Goal: Use online tool/utility: Utilize a website feature to perform a specific function

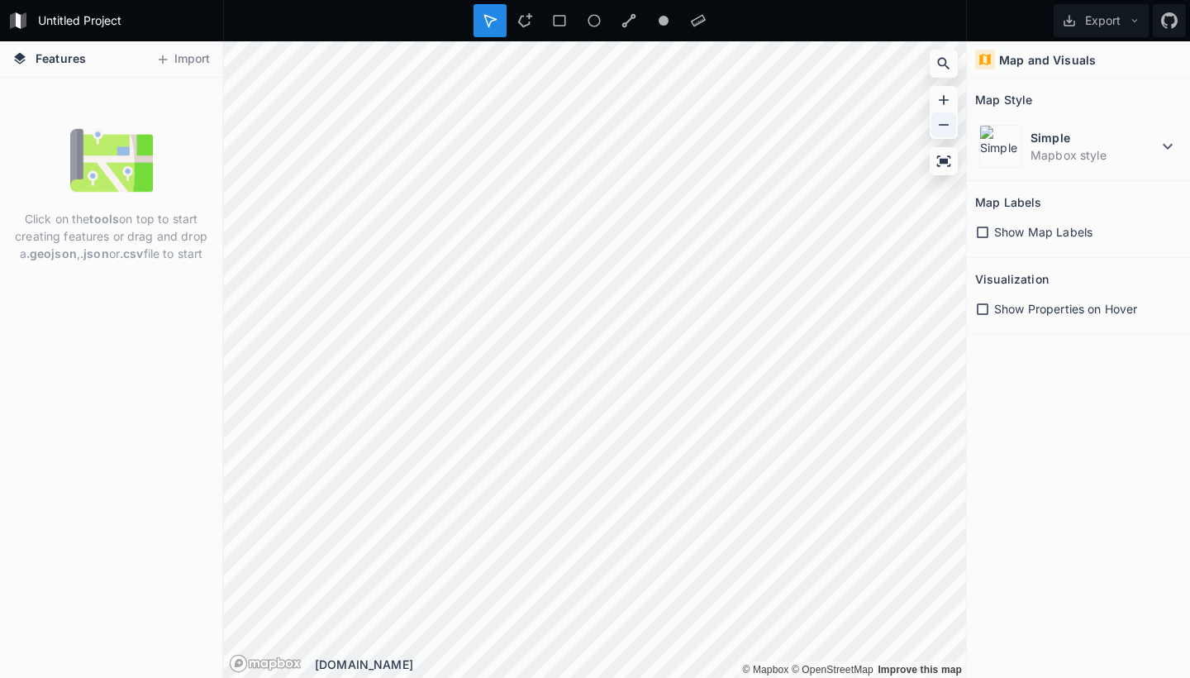
click at [947, 131] on icon at bounding box center [943, 125] width 17 height 17
click at [1141, 143] on dt "Simple" at bounding box center [1093, 137] width 127 height 17
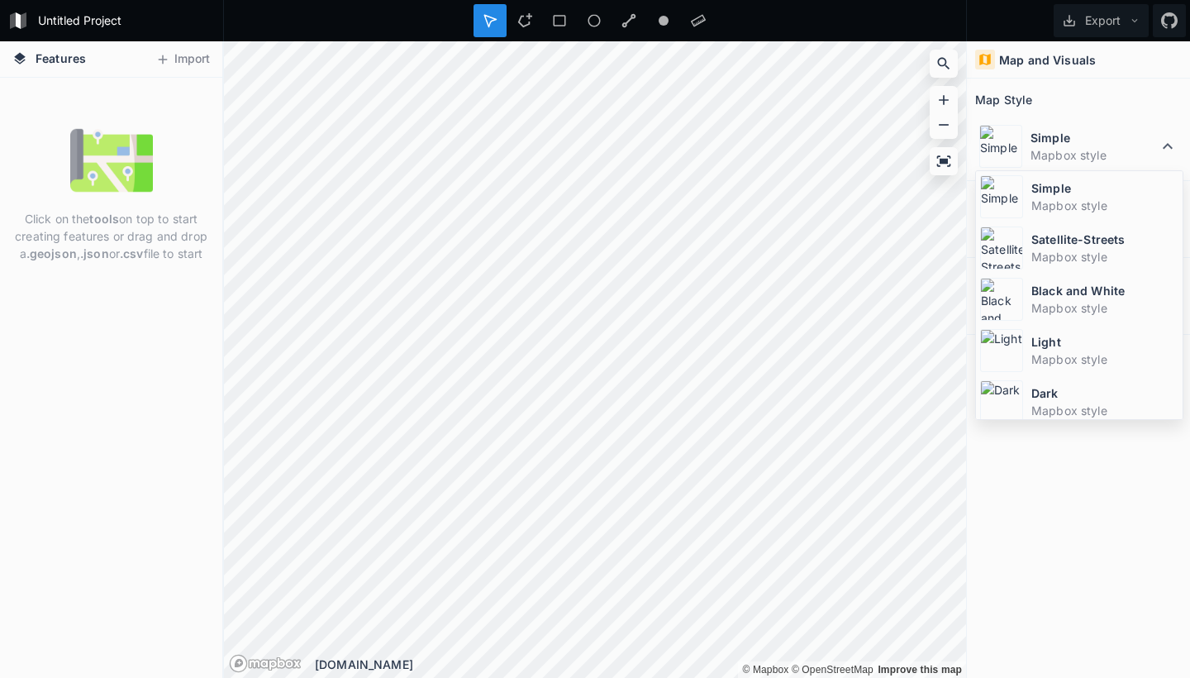
click at [1025, 87] on h2 "Map Style" at bounding box center [1003, 100] width 57 height 26
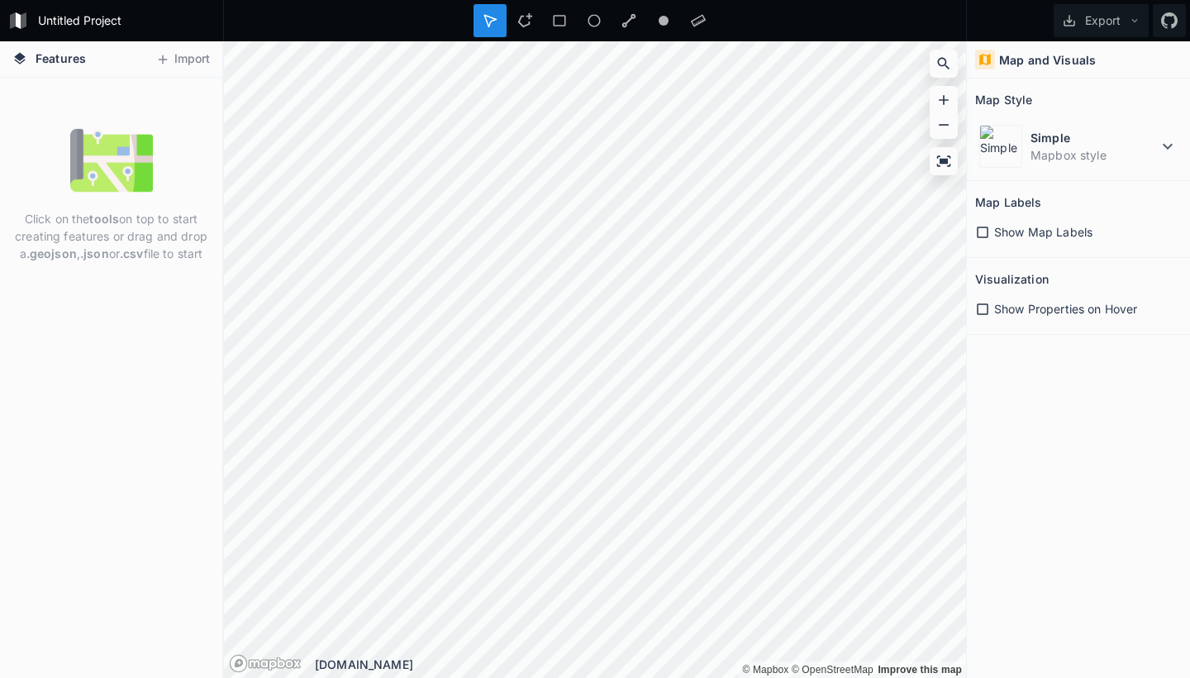
click at [987, 231] on icon at bounding box center [982, 232] width 15 height 15
click at [987, 231] on icon at bounding box center [983, 232] width 12 height 12
click at [987, 308] on icon at bounding box center [982, 309] width 15 height 15
click at [987, 308] on icon at bounding box center [983, 309] width 12 height 12
click at [170, 48] on button "Import" at bounding box center [182, 59] width 71 height 26
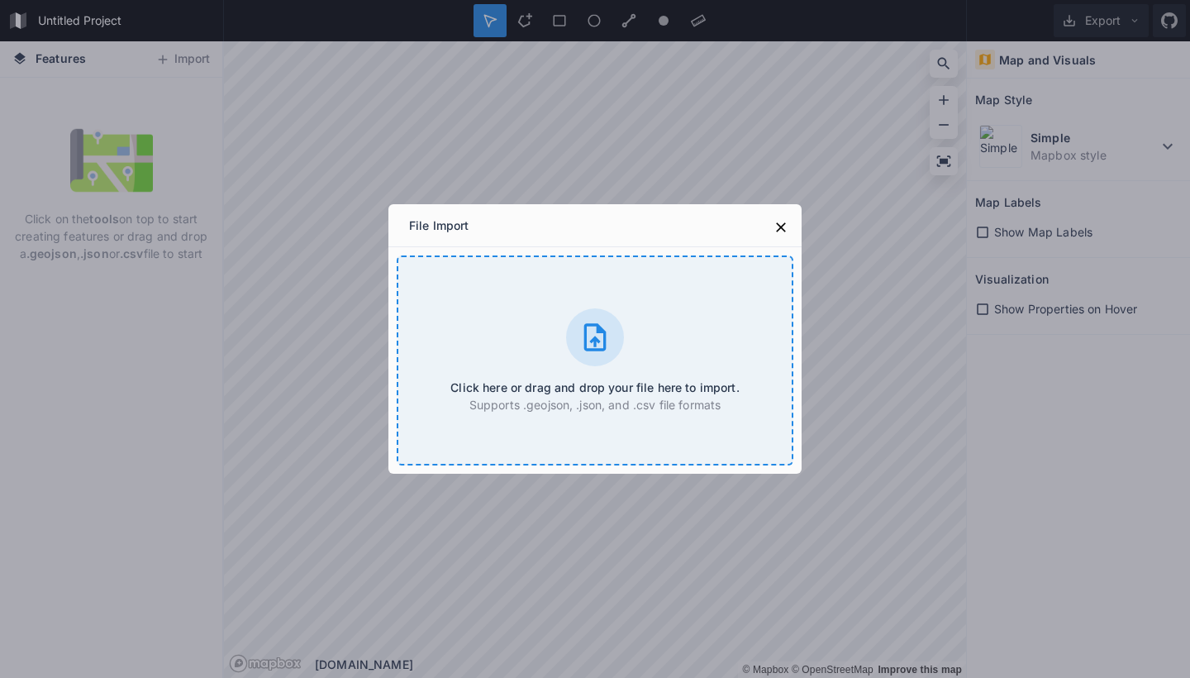
click at [606, 354] on div at bounding box center [595, 337] width 58 height 58
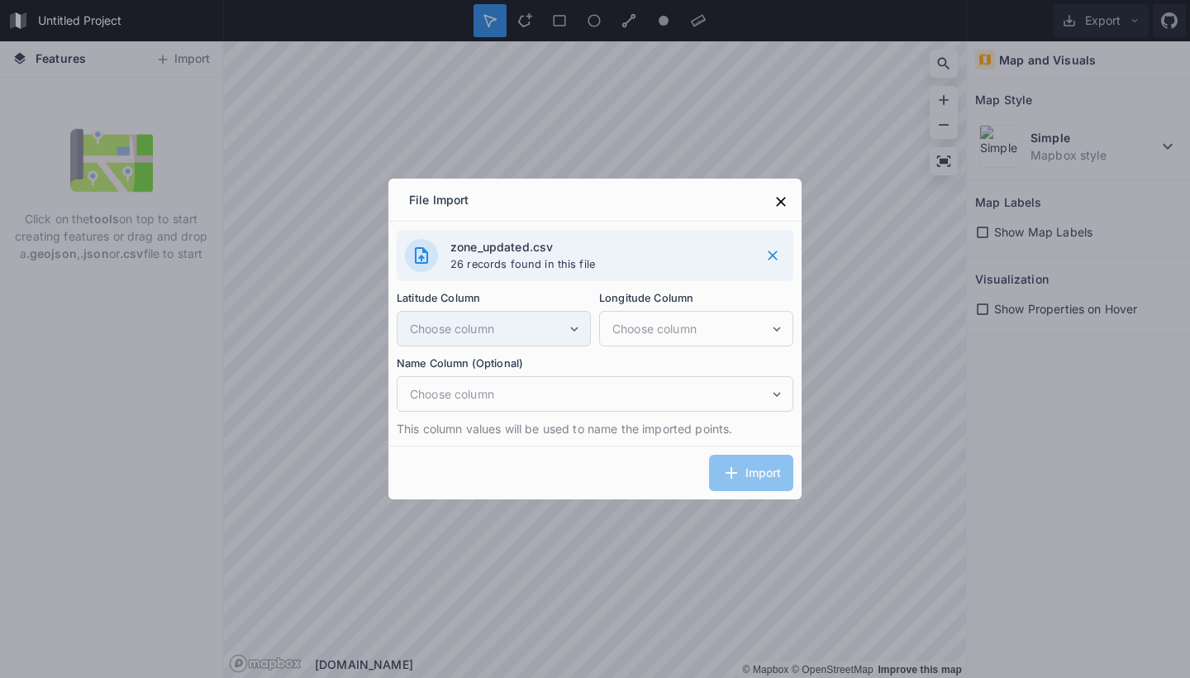
click at [496, 329] on span "Choose column" at bounding box center [488, 328] width 157 height 17
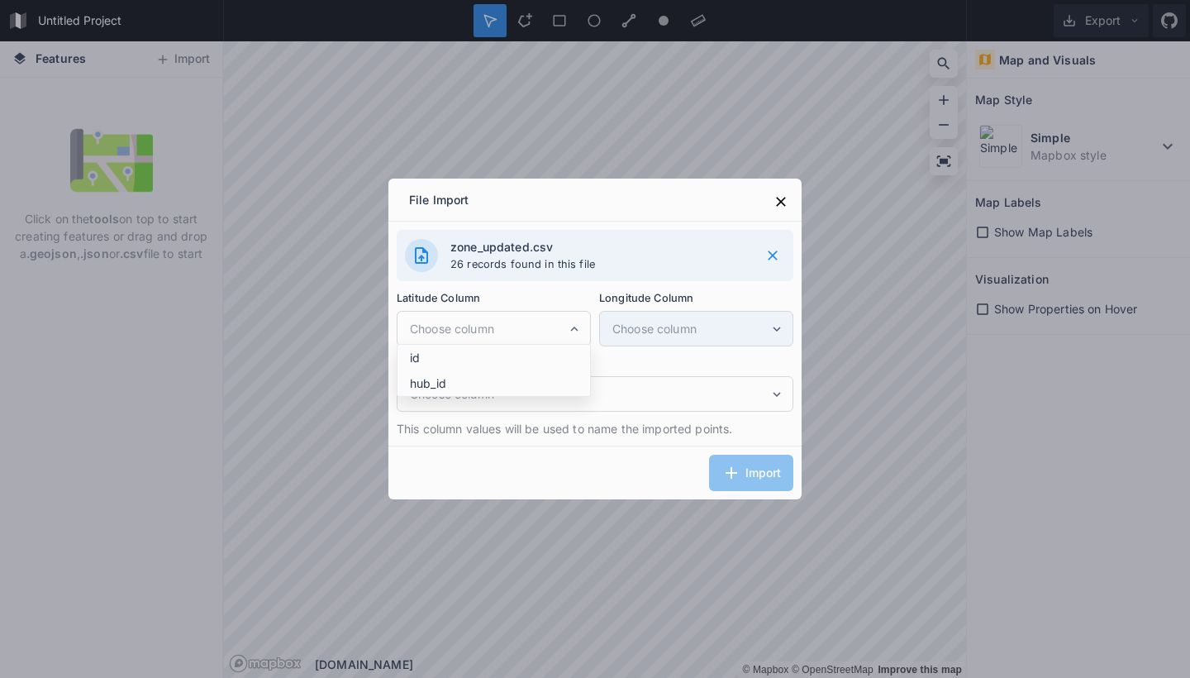
click at [658, 331] on span "Choose column" at bounding box center [690, 328] width 157 height 17
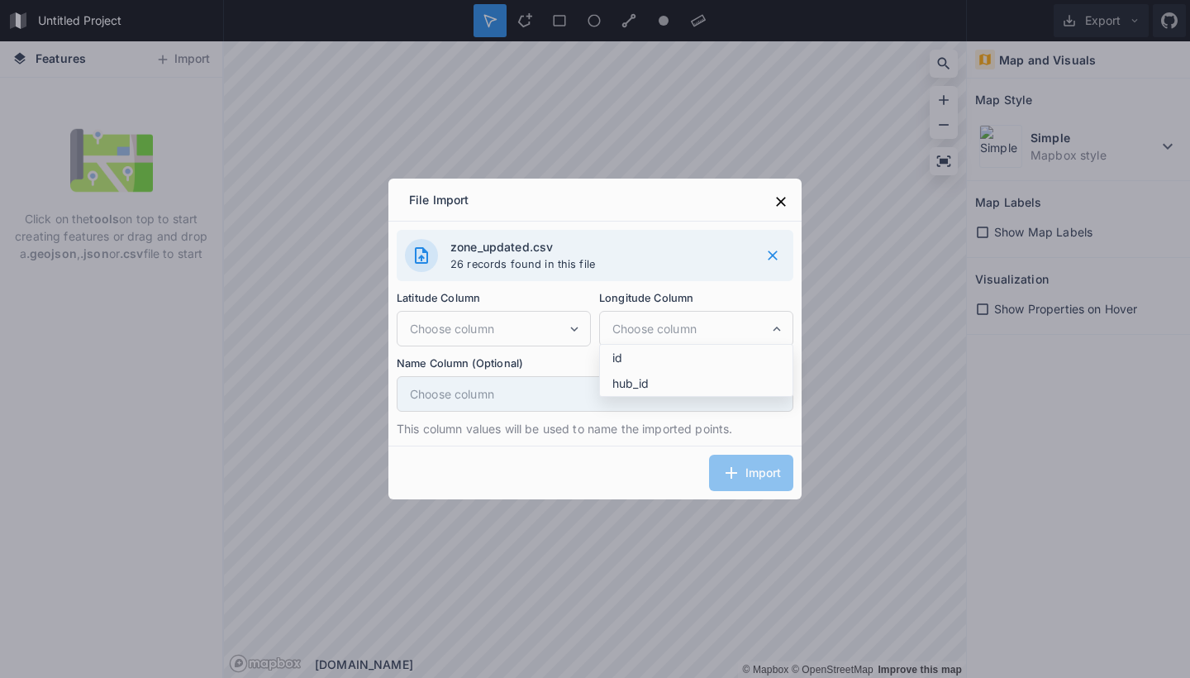
click at [488, 397] on span "Choose column" at bounding box center [589, 393] width 359 height 17
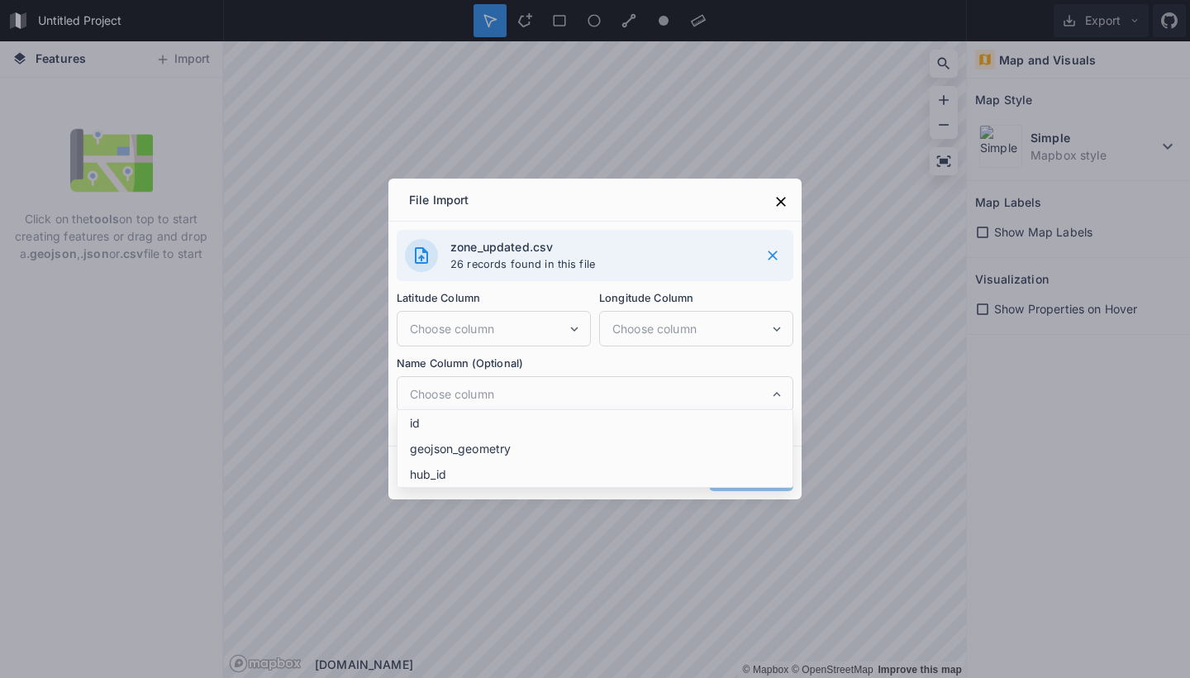
click at [607, 361] on label "Name Column (Optional)" at bounding box center [595, 362] width 397 height 17
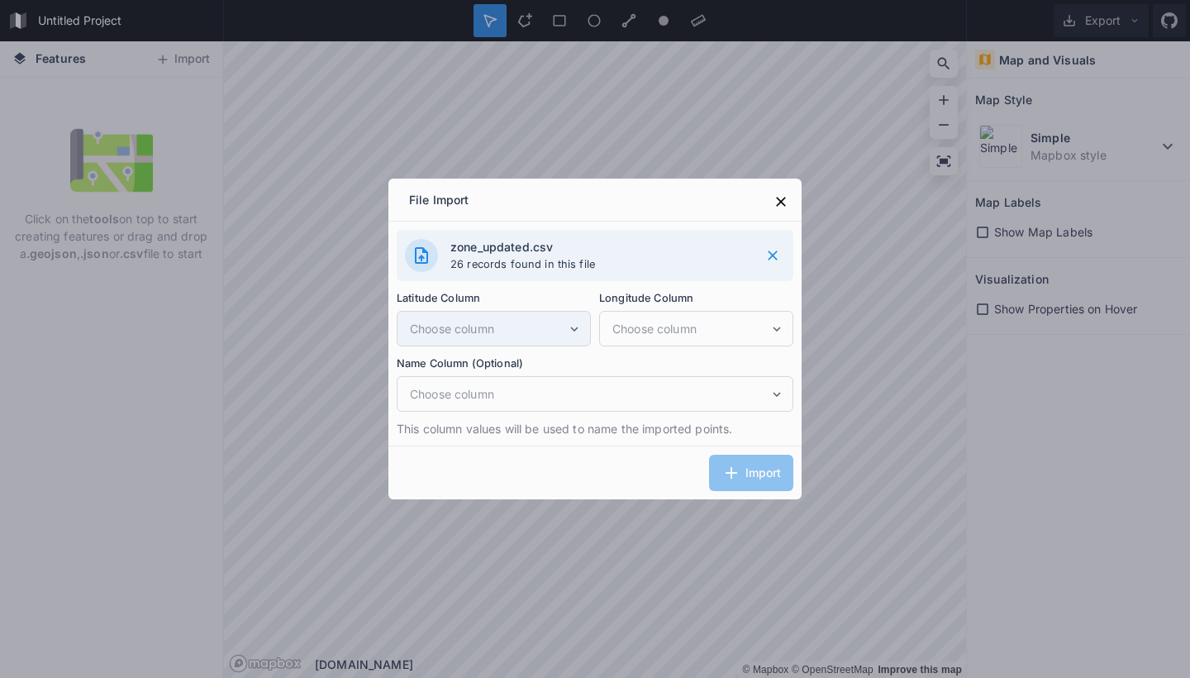
click at [507, 313] on div "Choose column" at bounding box center [494, 329] width 194 height 36
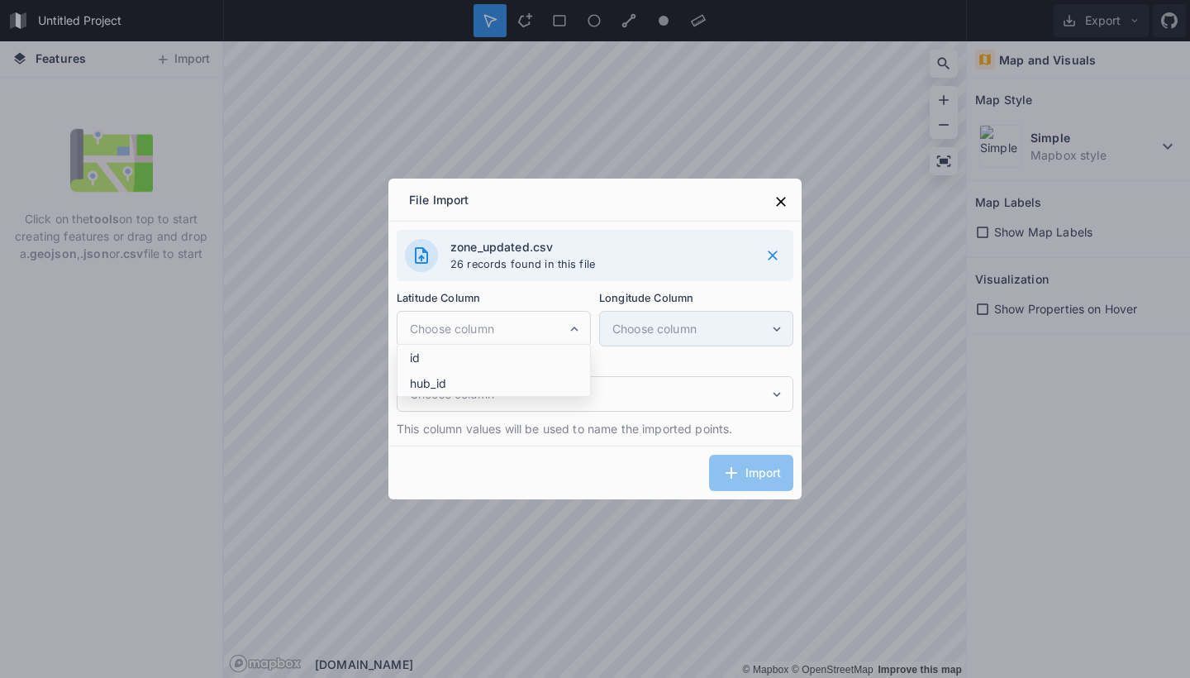
click at [640, 319] on div "Choose column" at bounding box center [696, 329] width 194 height 36
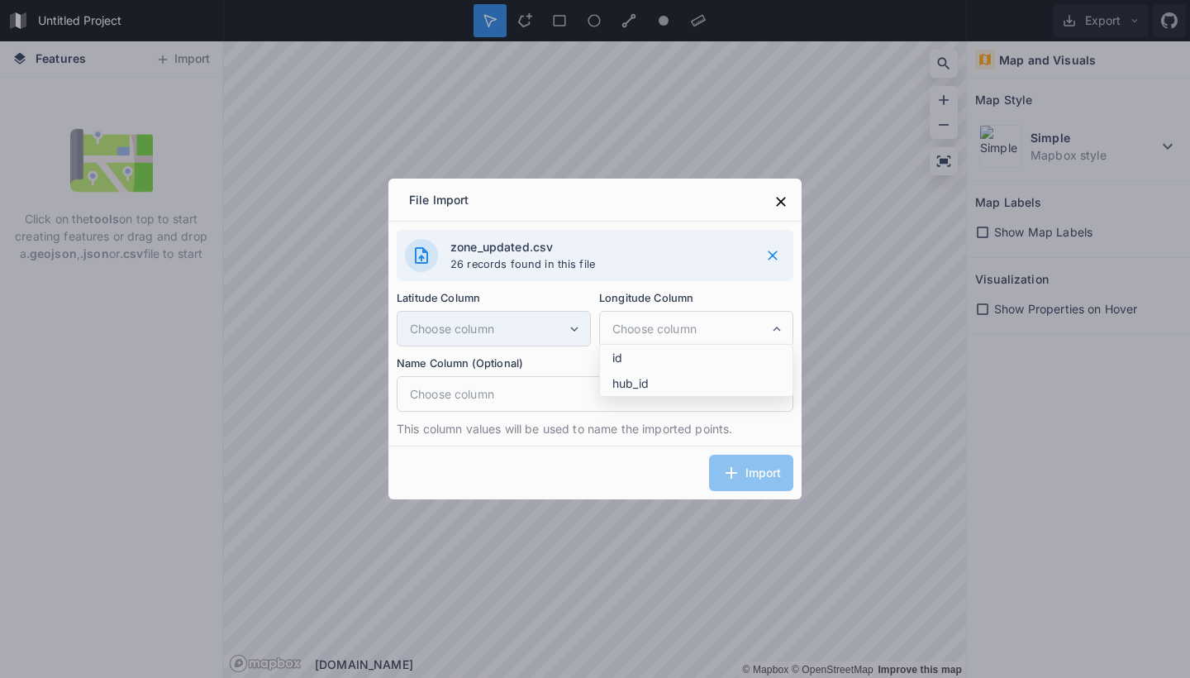
click at [540, 333] on span "Choose column" at bounding box center [488, 328] width 157 height 17
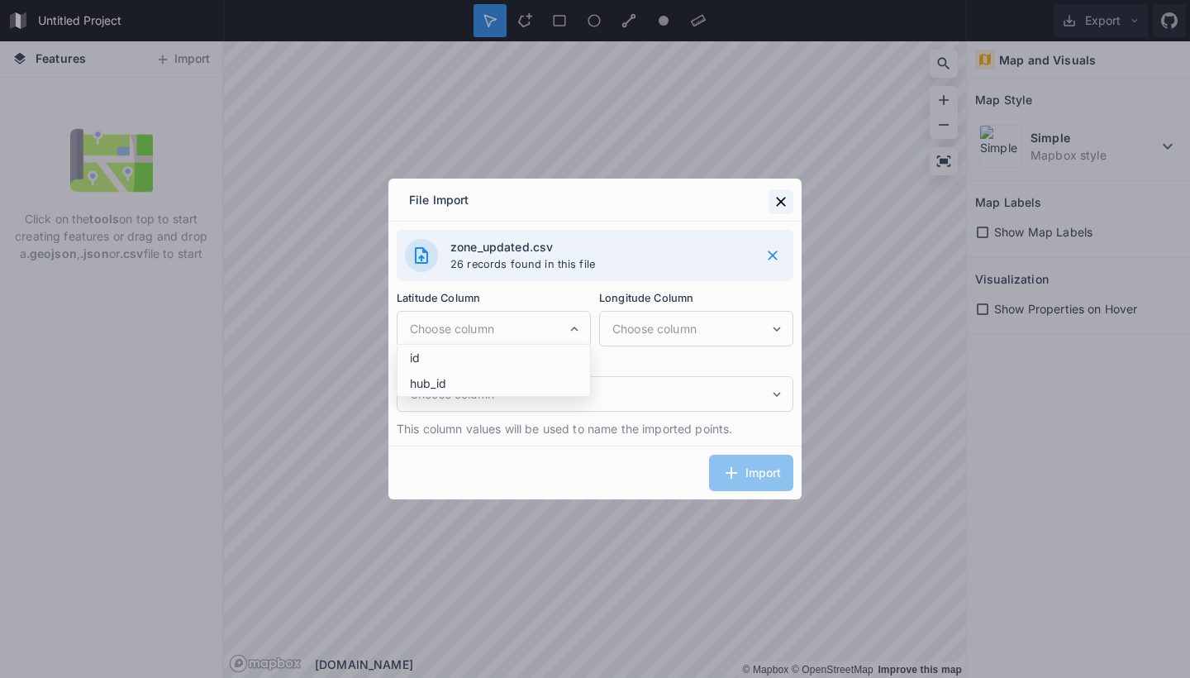
click at [775, 207] on icon at bounding box center [781, 201] width 17 height 17
